Goal: Information Seeking & Learning: Learn about a topic

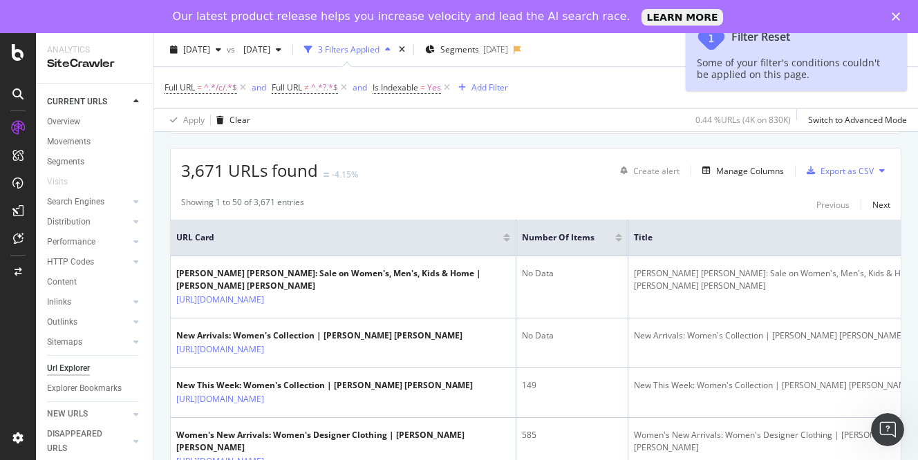
scroll to position [308, 0]
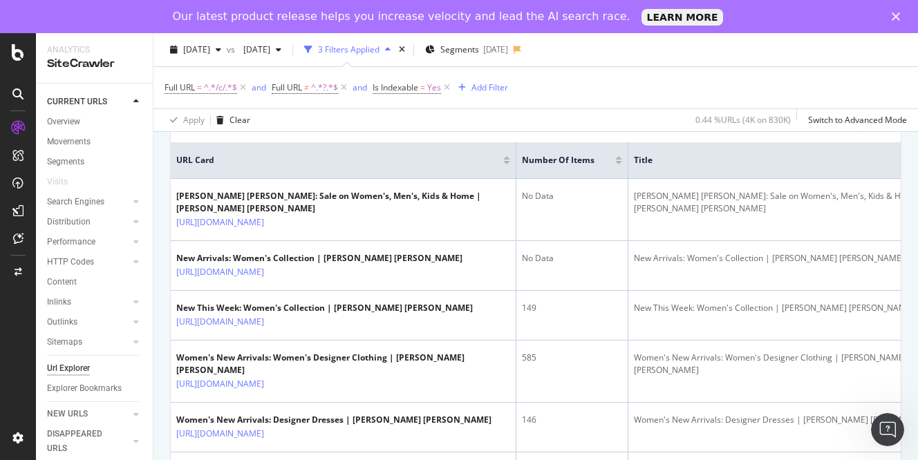
click at [621, 163] on div at bounding box center [618, 162] width 7 height 3
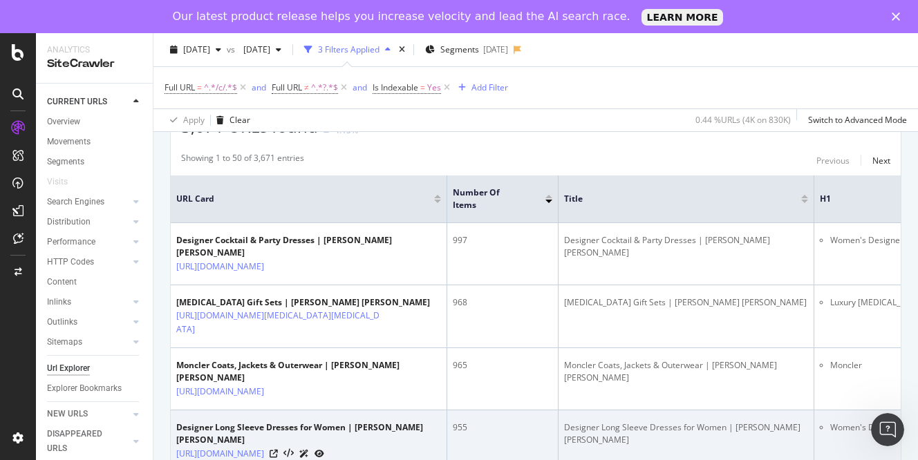
scroll to position [232, 0]
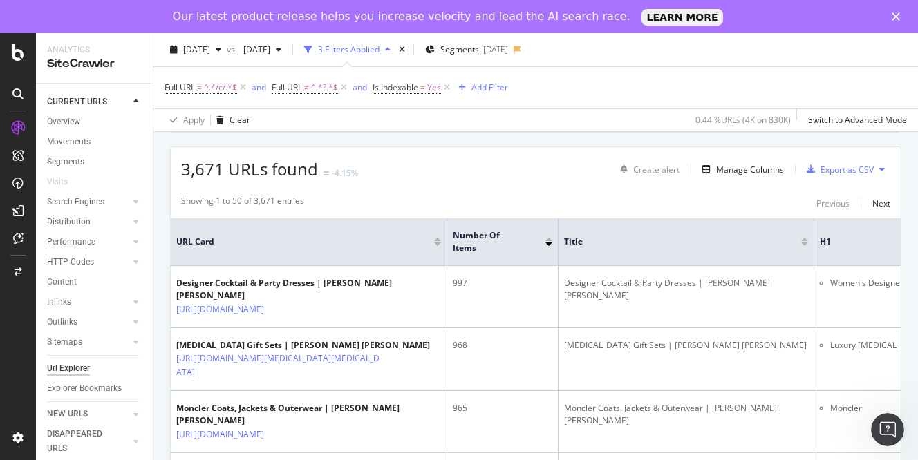
click at [550, 241] on div at bounding box center [548, 239] width 7 height 3
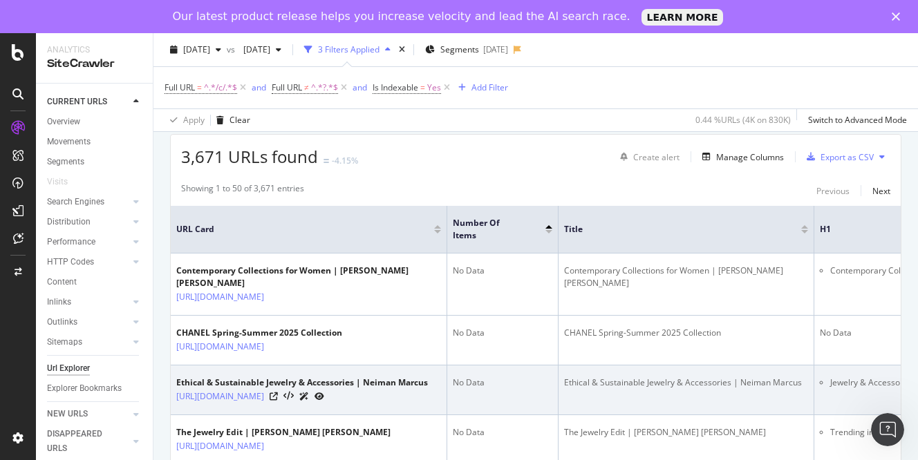
scroll to position [242, 0]
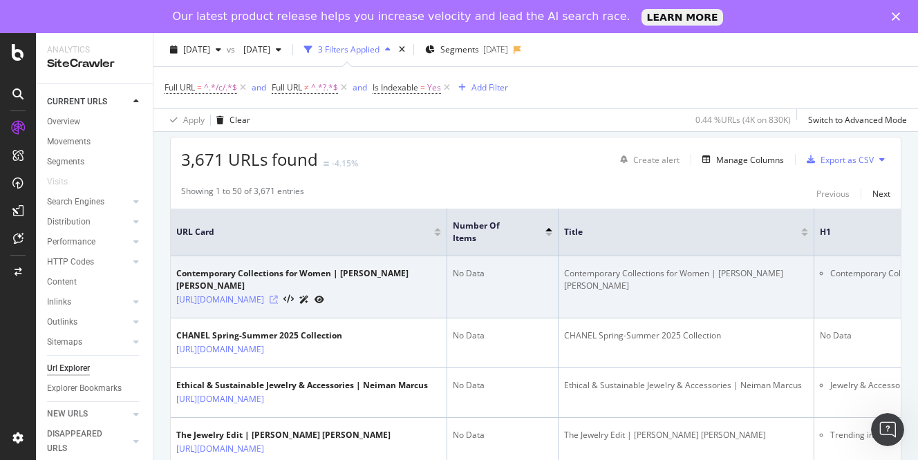
click at [278, 296] on icon at bounding box center [274, 300] width 8 height 8
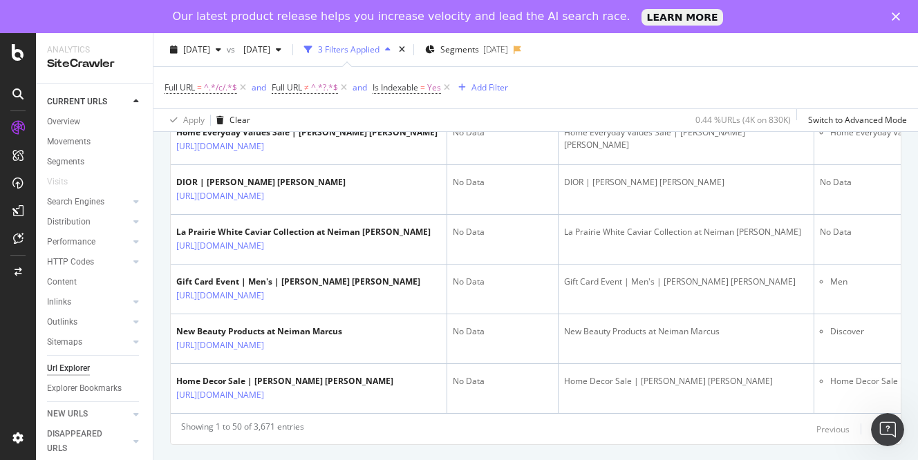
scroll to position [3257, 0]
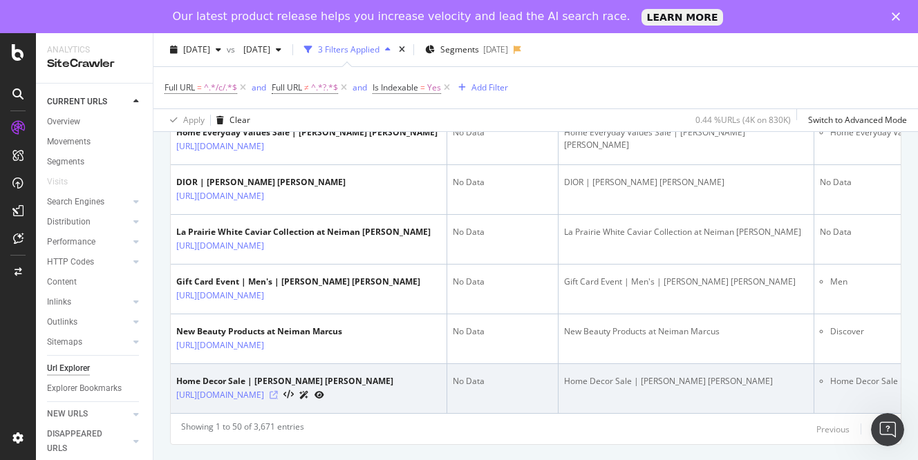
click at [278, 391] on icon at bounding box center [274, 395] width 8 height 8
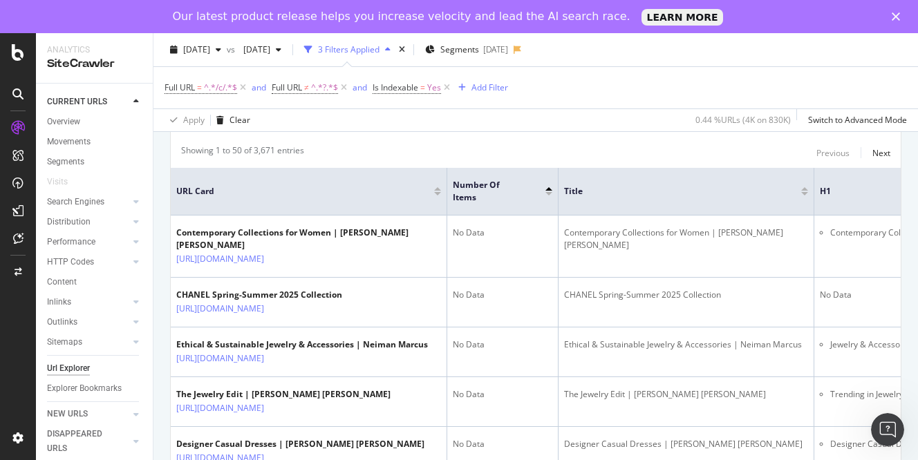
scroll to position [0, 0]
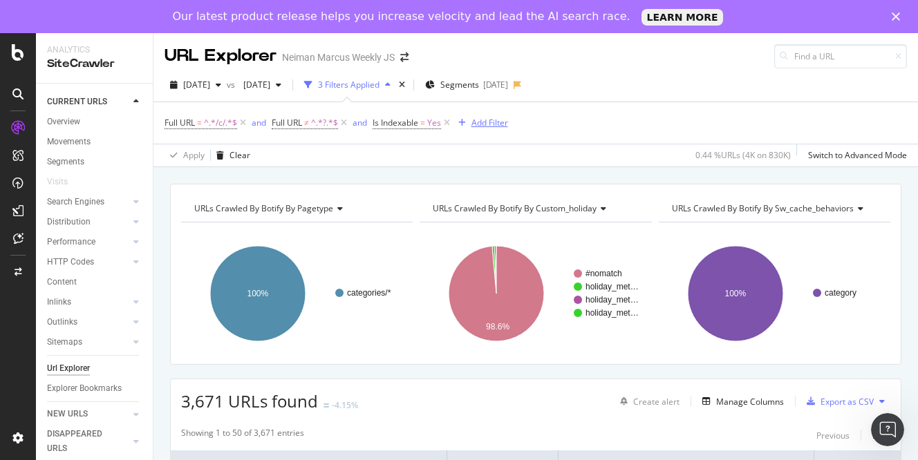
click at [493, 130] on div "Add Filter" at bounding box center [480, 122] width 55 height 15
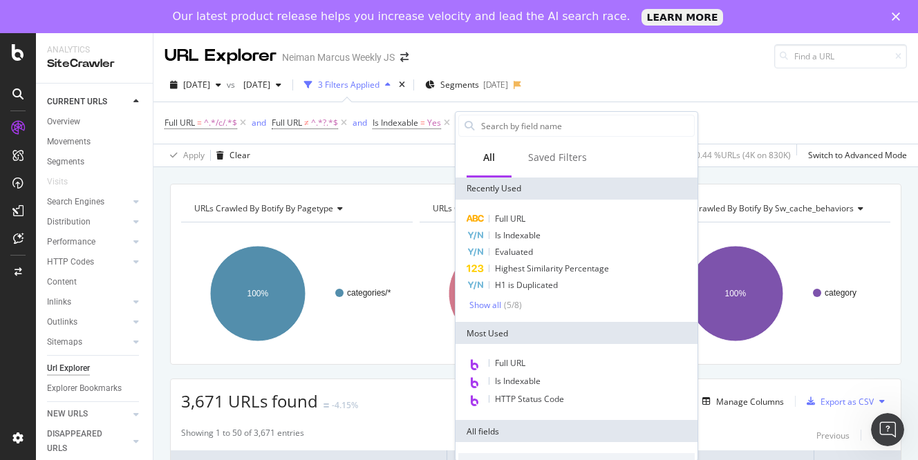
click at [713, 66] on div "URL Explorer Neiman Marcus Weekly JS" at bounding box center [535, 50] width 764 height 35
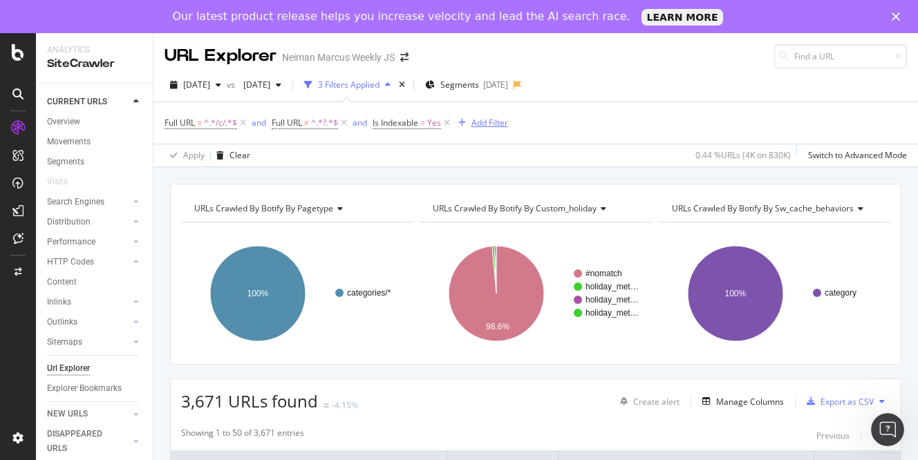
click at [497, 125] on div "Add Filter" at bounding box center [489, 123] width 37 height 12
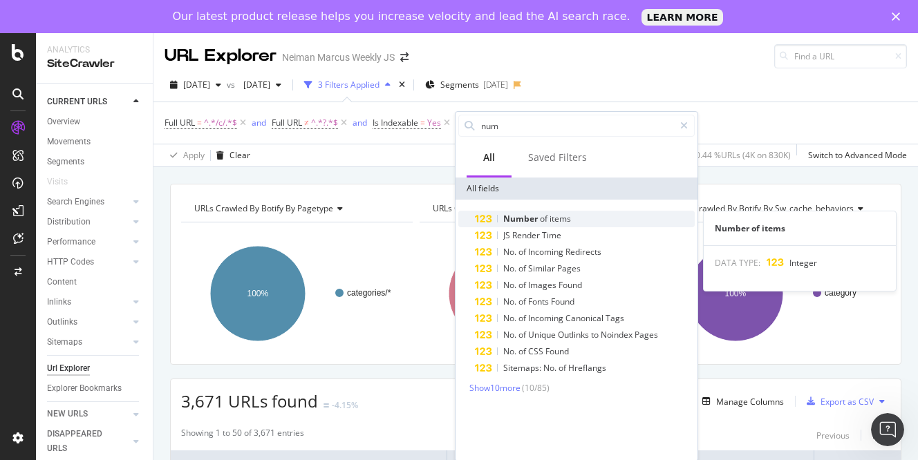
type input "num"
click at [523, 214] on span "Number" at bounding box center [521, 219] width 37 height 12
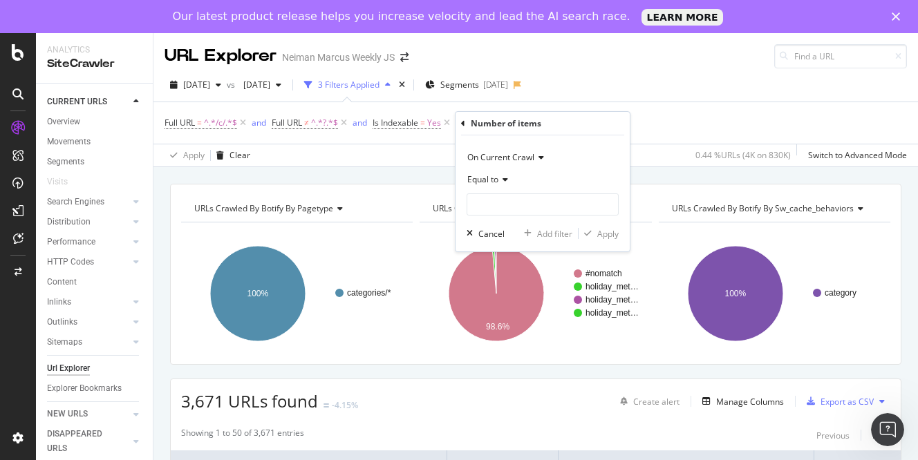
click at [508, 182] on div "Equal to" at bounding box center [543, 180] width 152 height 22
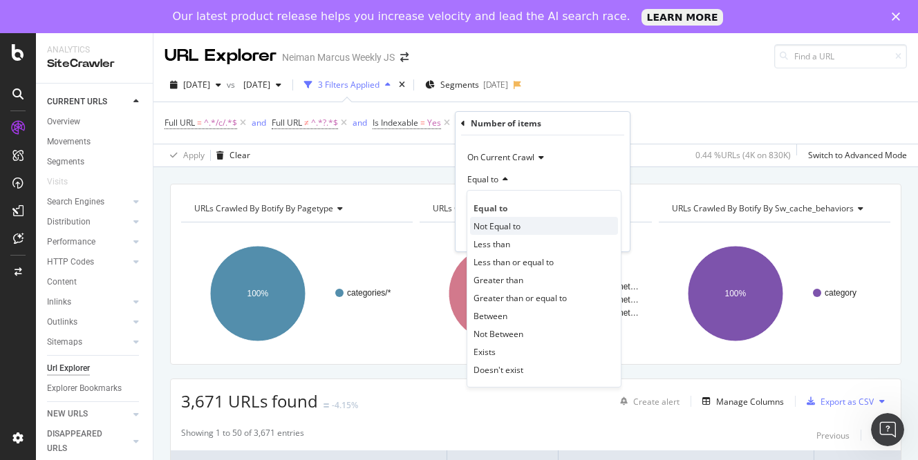
click at [532, 227] on div "Not Equal to" at bounding box center [544, 226] width 148 height 18
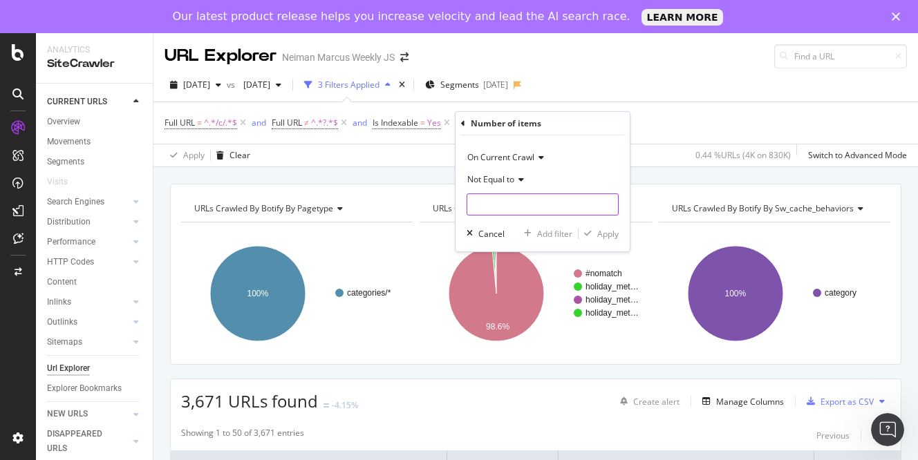
click at [531, 206] on input "number" at bounding box center [543, 205] width 152 height 22
click at [524, 179] on icon at bounding box center [519, 180] width 10 height 8
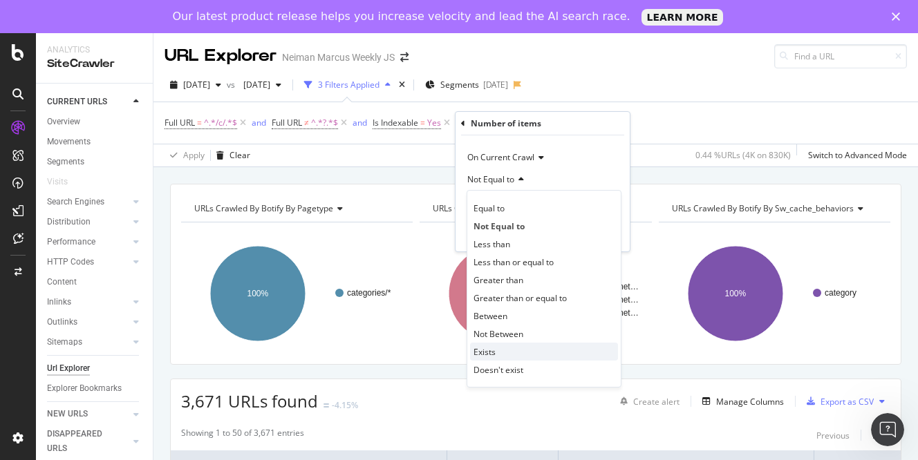
click at [502, 352] on div "Exists" at bounding box center [544, 352] width 148 height 18
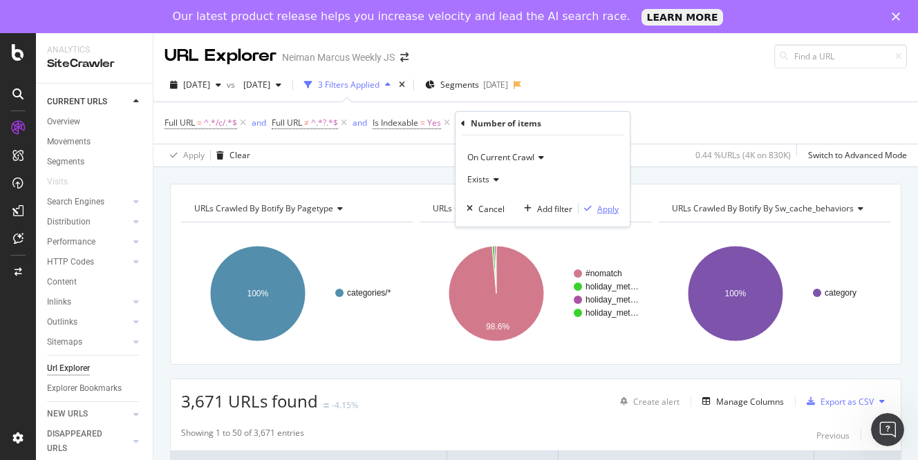
click at [606, 214] on div "Apply" at bounding box center [607, 209] width 21 height 12
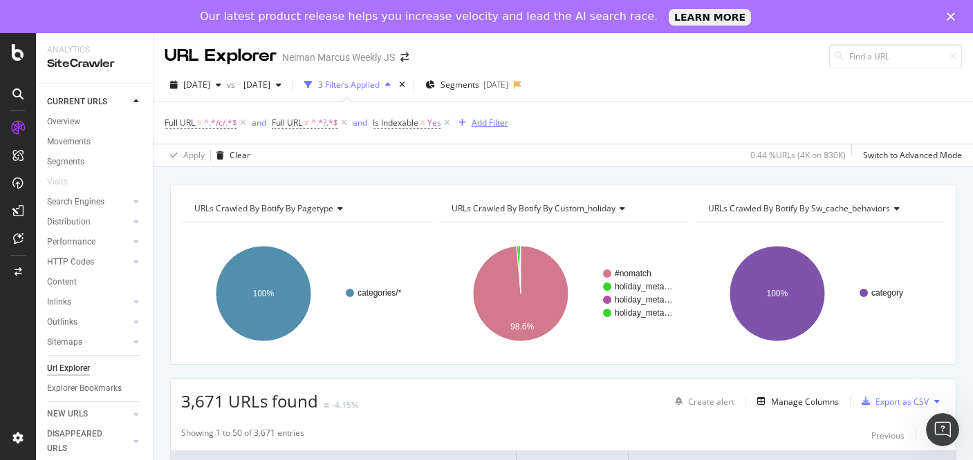
click at [487, 129] on div "Add Filter" at bounding box center [480, 122] width 55 height 15
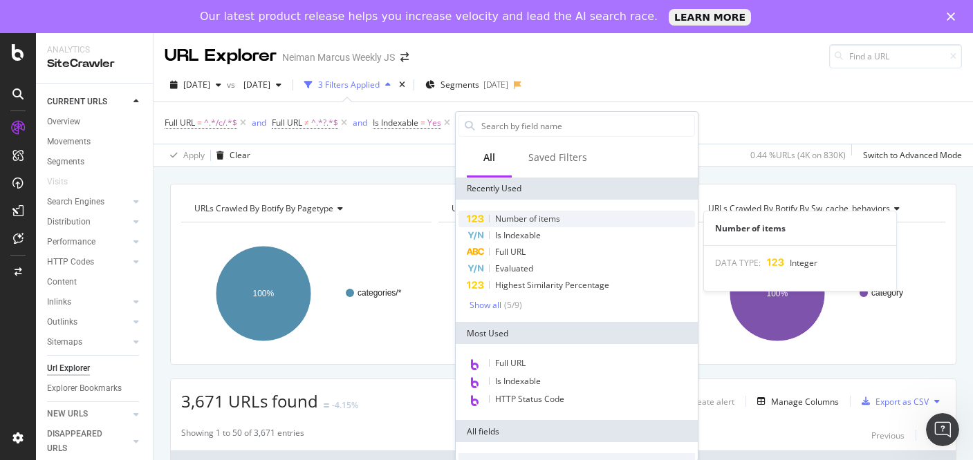
click at [498, 216] on span "Number of items" at bounding box center [527, 219] width 65 height 12
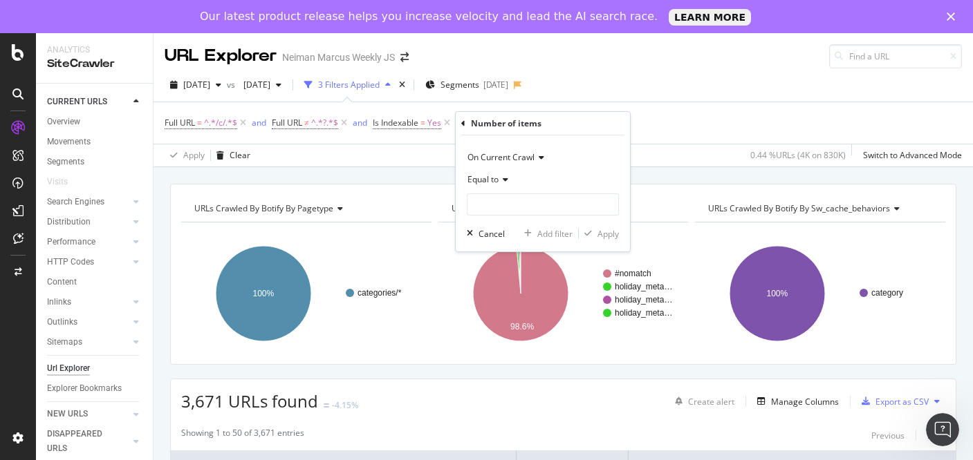
click at [507, 180] on icon at bounding box center [503, 180] width 10 height 8
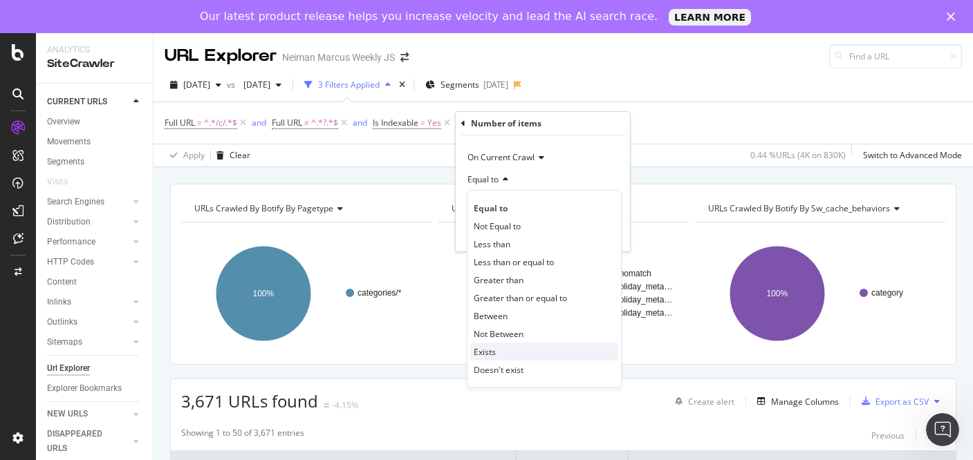
click at [498, 353] on div "Exists" at bounding box center [544, 352] width 148 height 18
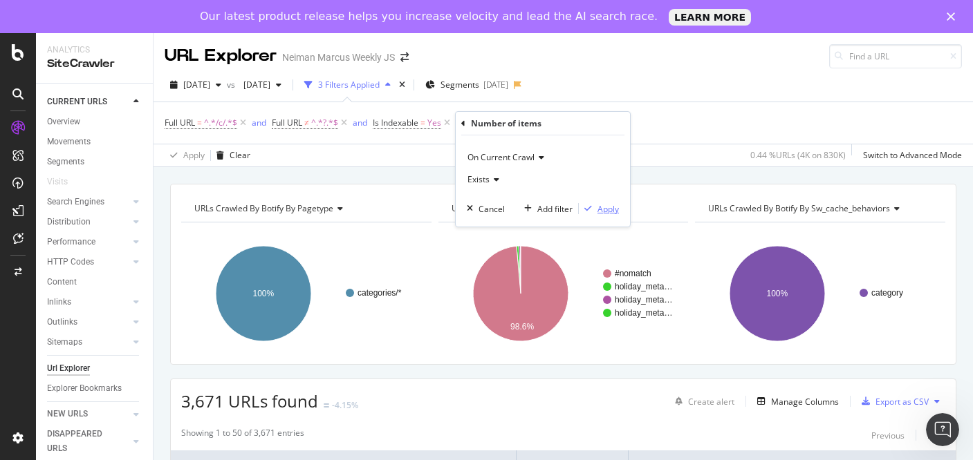
click at [608, 207] on div "Apply" at bounding box center [607, 209] width 21 height 12
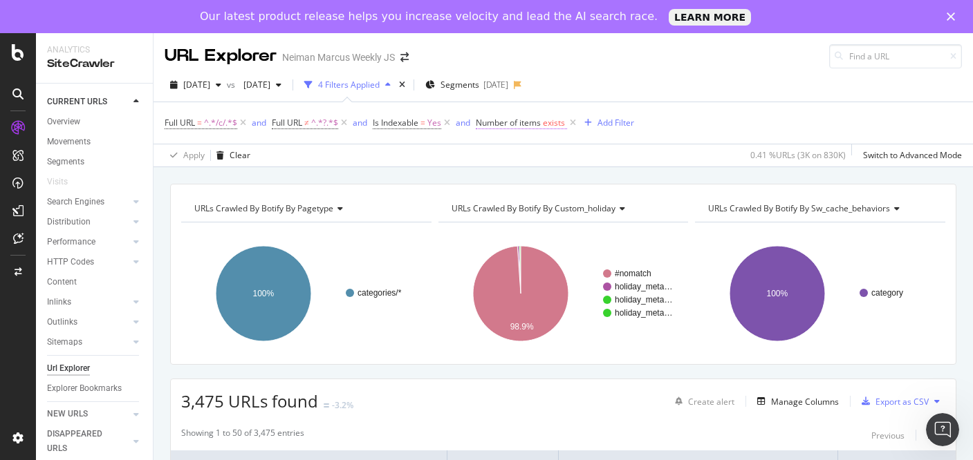
click at [555, 126] on span "exists" at bounding box center [554, 123] width 22 height 12
click at [694, 102] on div "Full URL = ^.*/c/.*$ and Full URL ≠ ^.*?.*$ and Is Indexable = Yes and Number o…" at bounding box center [563, 122] width 797 height 41
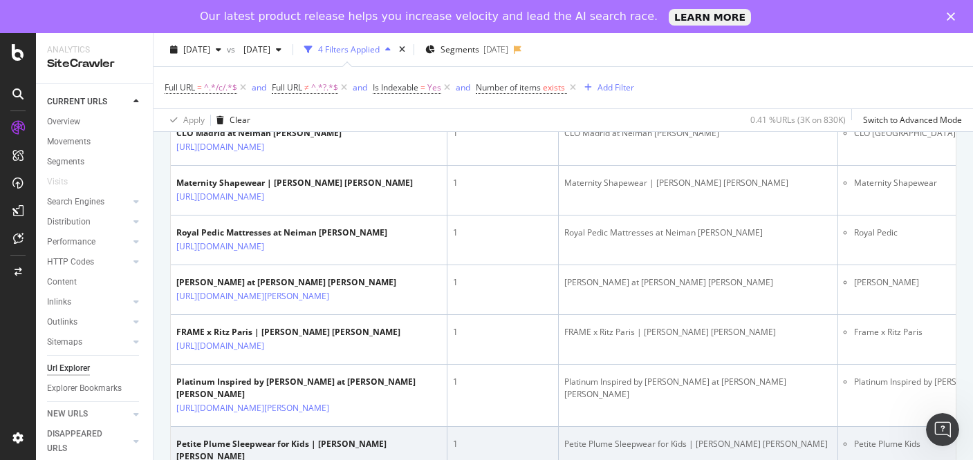
scroll to position [288, 0]
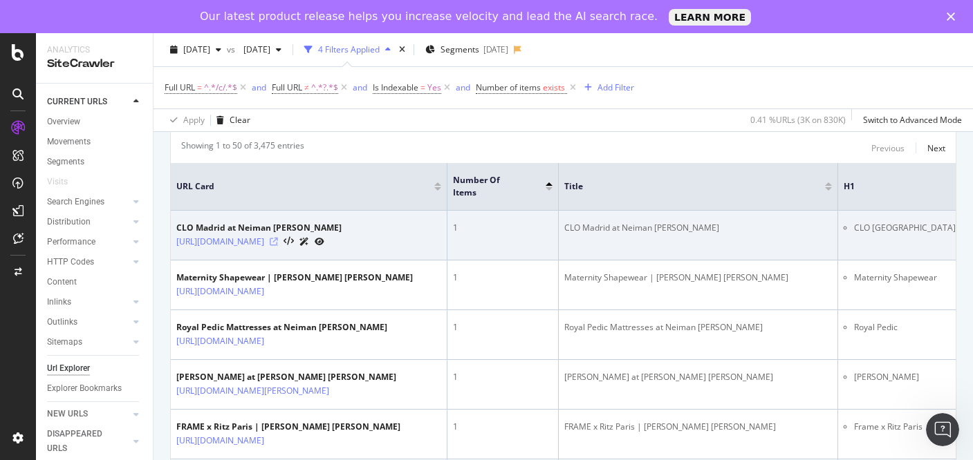
click at [278, 246] on icon at bounding box center [274, 242] width 8 height 8
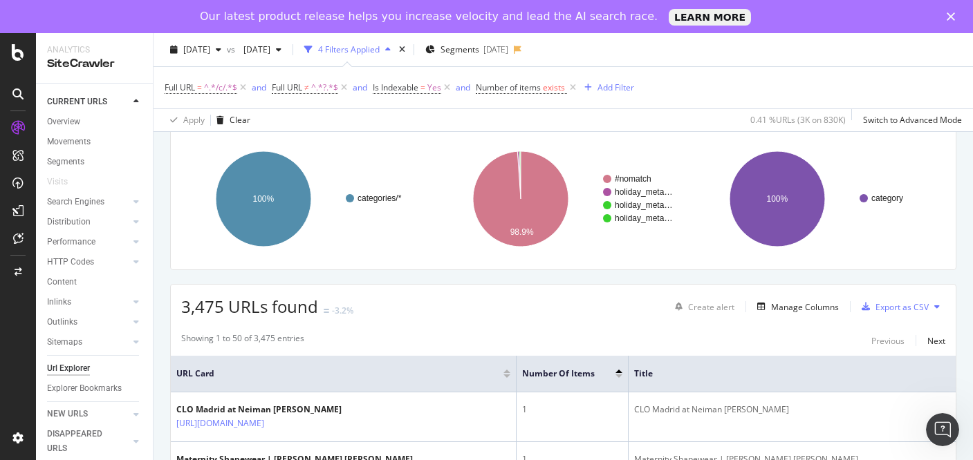
scroll to position [271, 0]
